Goal: Transaction & Acquisition: Book appointment/travel/reservation

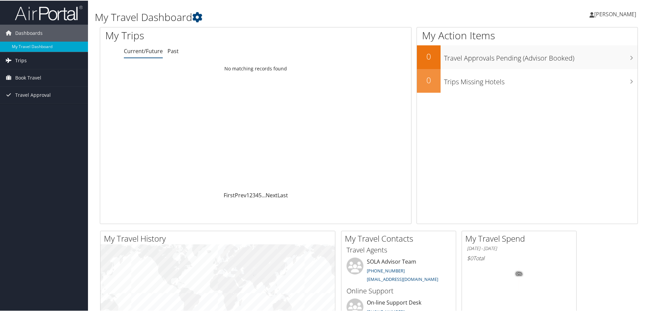
click at [21, 62] on span "Trips" at bounding box center [21, 59] width 12 height 17
click at [594, 13] on icon at bounding box center [592, 14] width 5 height 5
click at [27, 106] on span "Book Travel" at bounding box center [28, 107] width 26 height 17
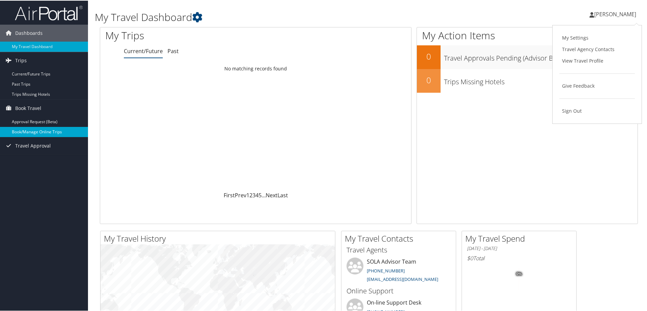
click at [28, 130] on link "Book/Manage Online Trips" at bounding box center [44, 131] width 88 height 10
